Goal: Task Accomplishment & Management: Manage account settings

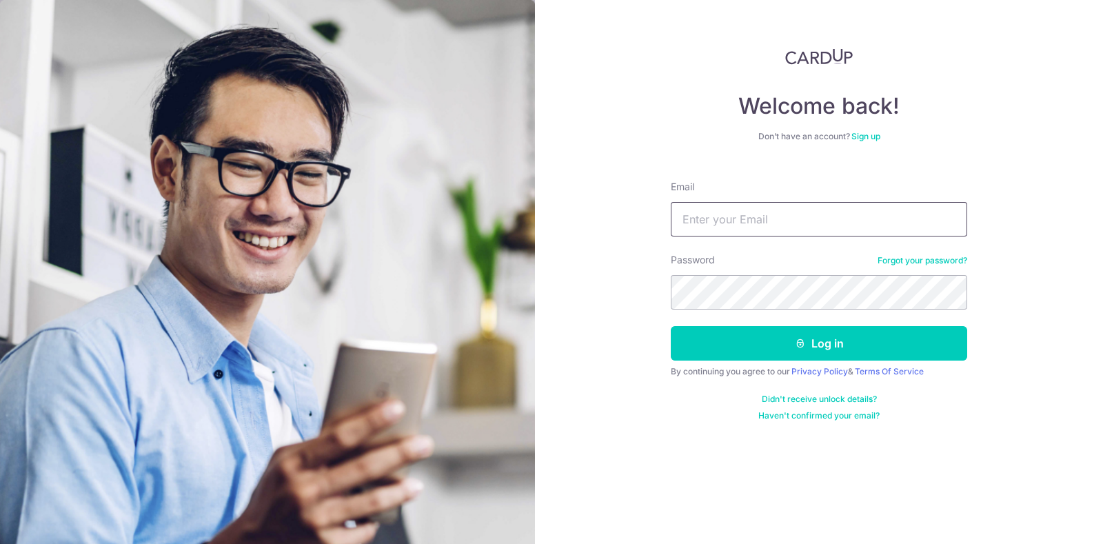
click at [736, 212] on input "Email" at bounding box center [819, 219] width 296 height 34
type input "s"
type input "[EMAIL_ADDRESS][DOMAIN_NAME]"
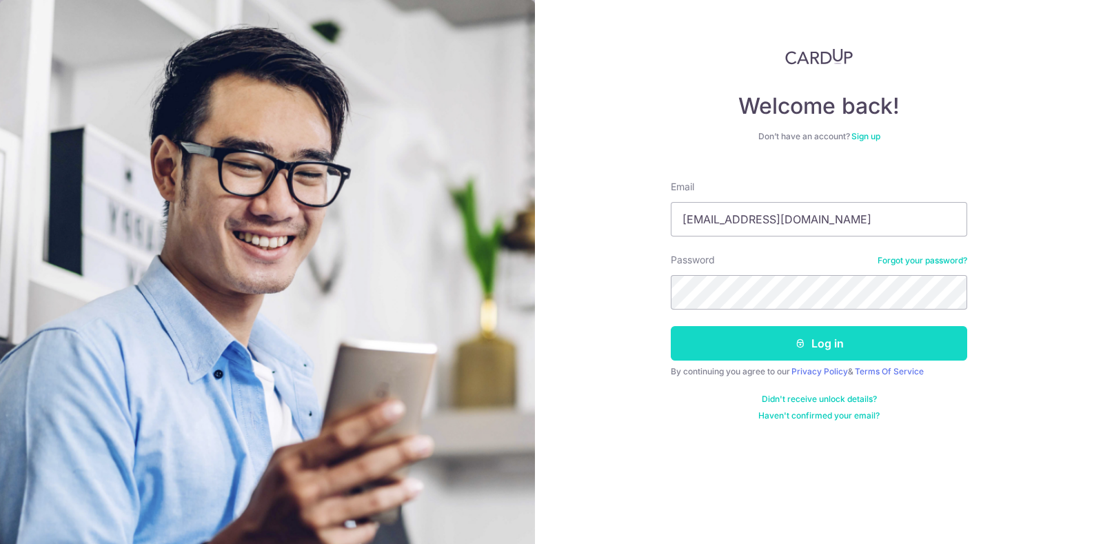
click at [765, 332] on button "Log in" at bounding box center [819, 343] width 296 height 34
